Goal: Task Accomplishment & Management: Use online tool/utility

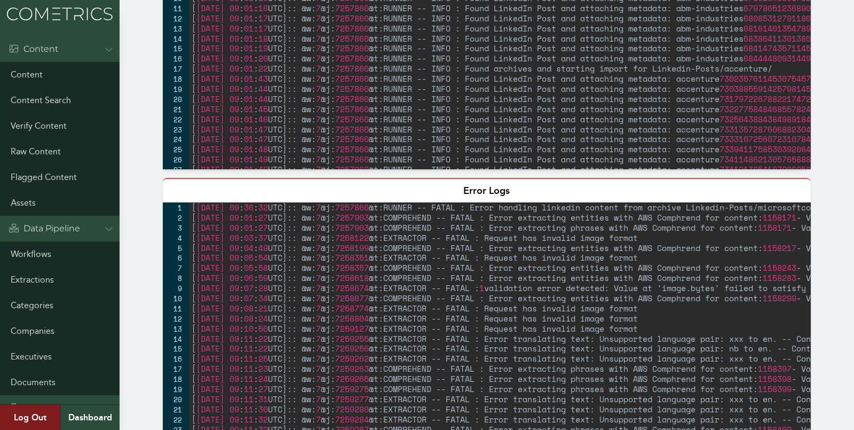
scroll to position [263, 0]
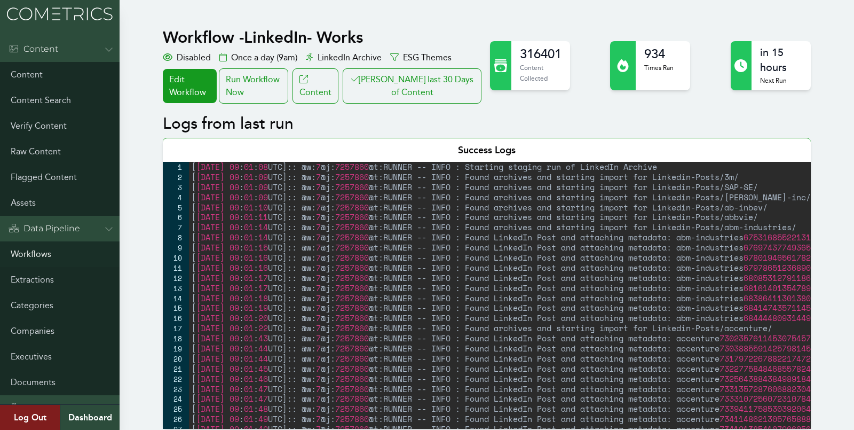
click at [34, 242] on link "Workflows" at bounding box center [60, 254] width 120 height 26
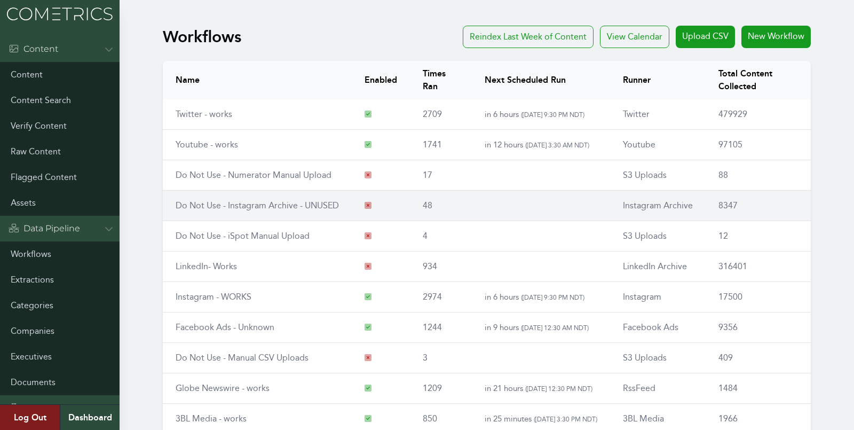
scroll to position [121, 0]
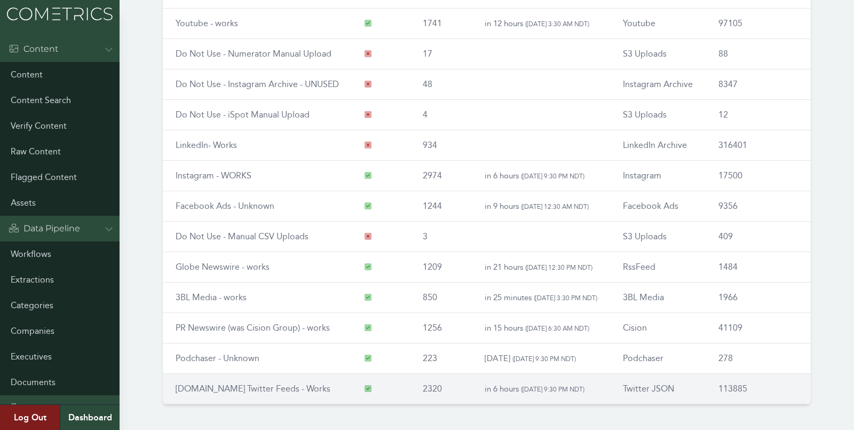
click at [205, 385] on link "RSS.app Twitter Feeds - Works" at bounding box center [253, 388] width 155 height 10
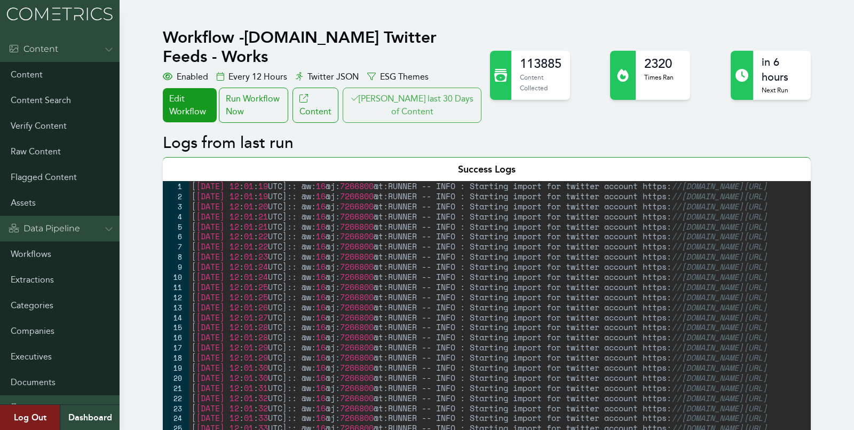
click at [406, 96] on button "[PERSON_NAME] last 30 Days of Content" at bounding box center [412, 105] width 139 height 35
click at [30, 253] on link "Workflows" at bounding box center [60, 254] width 120 height 26
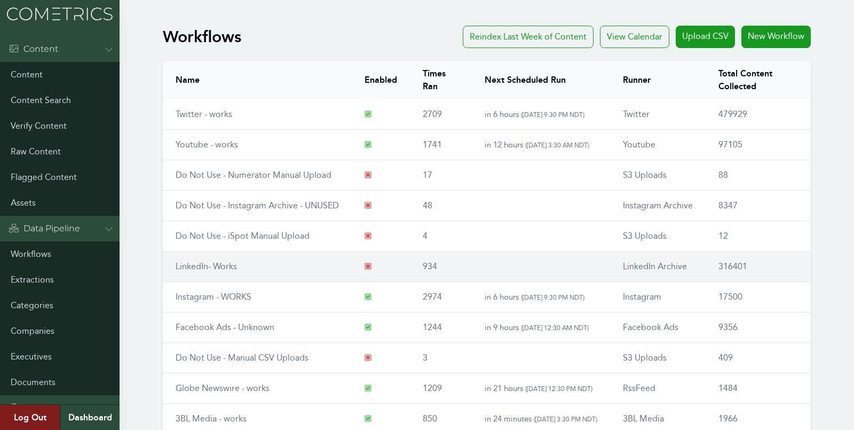
click at [202, 266] on link "LinkedIn- Works" at bounding box center [206, 266] width 61 height 10
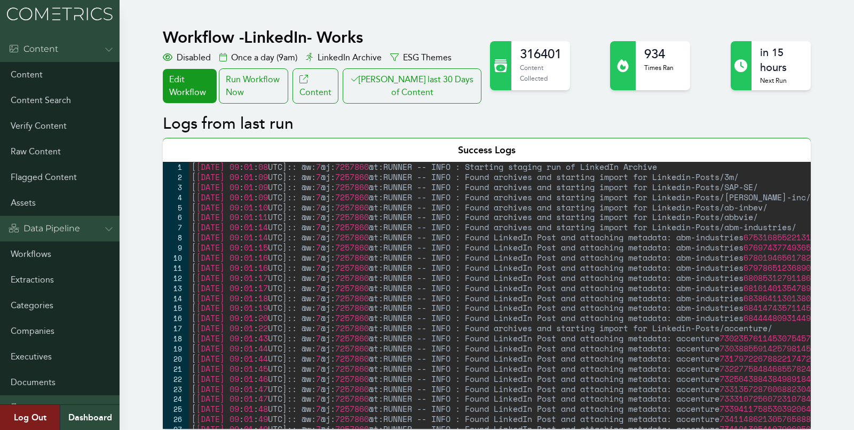
click at [275, 96] on div "Run Workflow Now" at bounding box center [253, 85] width 69 height 35
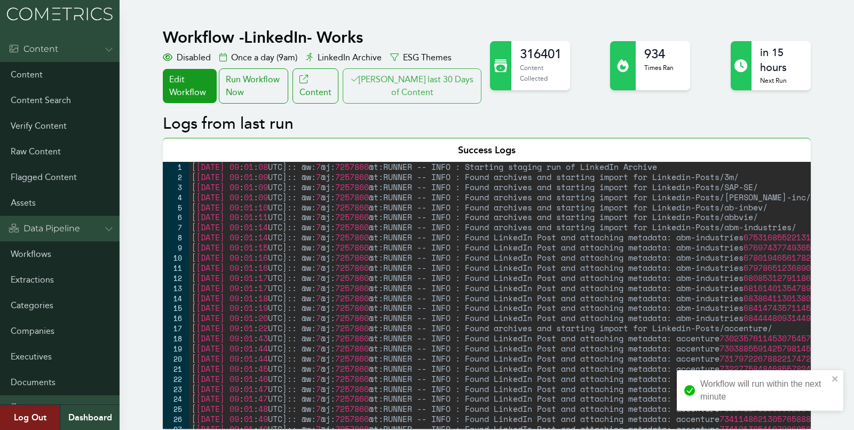
click at [406, 68] on div "Workflow - LinkedIn- Works Disabled Once a day (9am) LinkedIn Archive ESG Theme…" at bounding box center [323, 66] width 321 height 76
